Goal: Find specific page/section: Find specific page/section

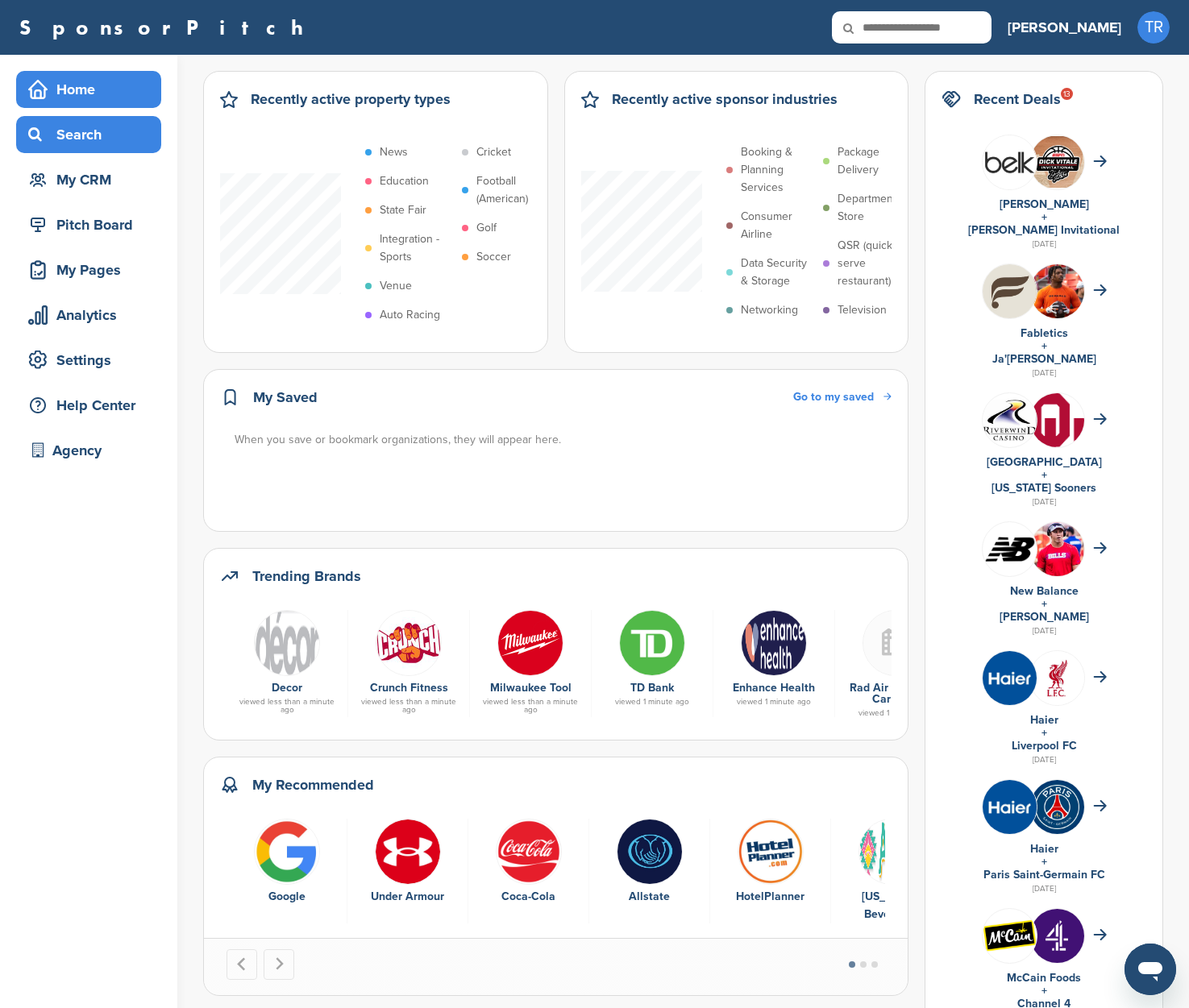
click at [85, 119] on div "Search" at bounding box center [89, 134] width 145 height 37
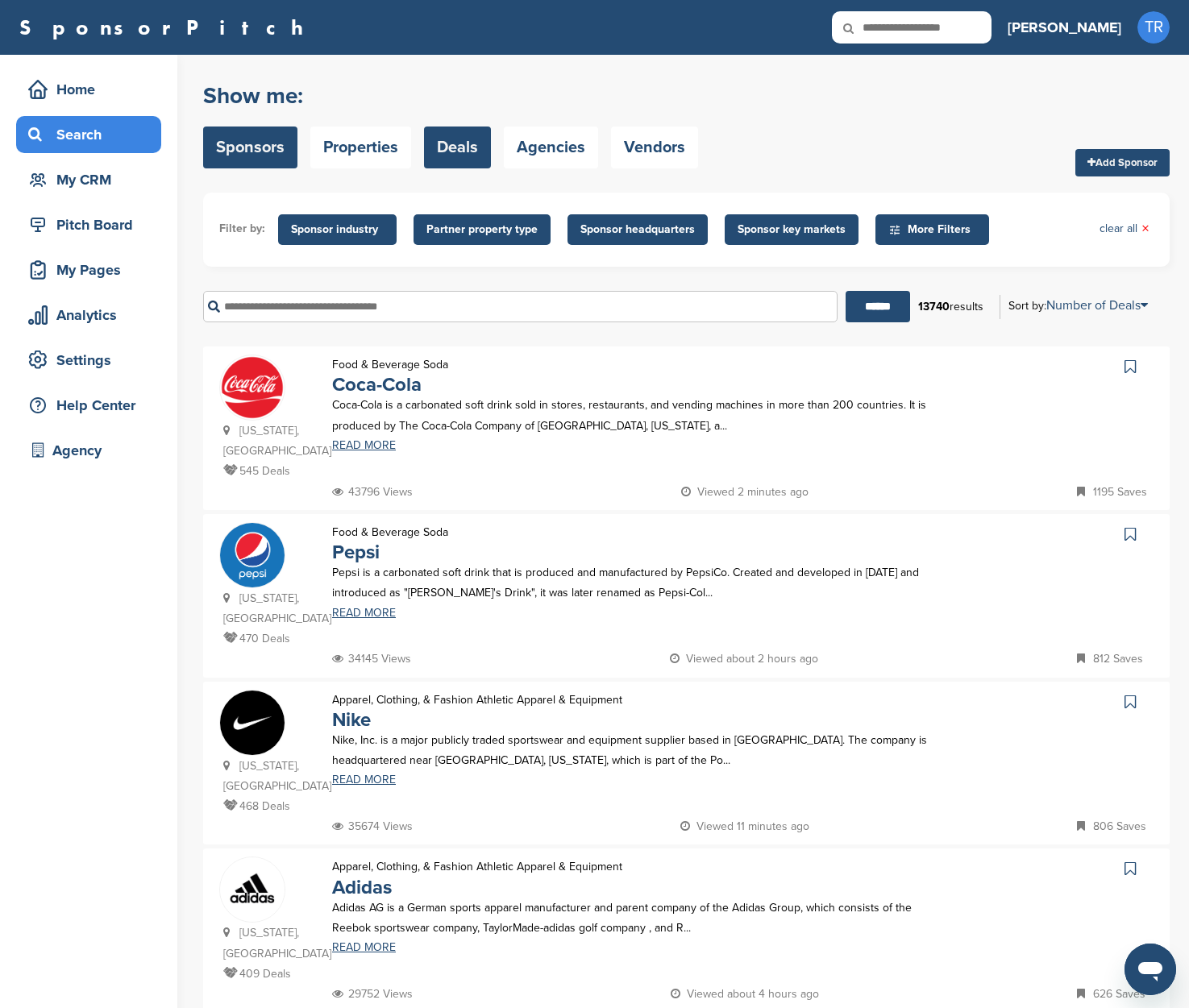
click at [484, 143] on link "Deals" at bounding box center [457, 147] width 67 height 42
